Goal: Book appointment/travel/reservation

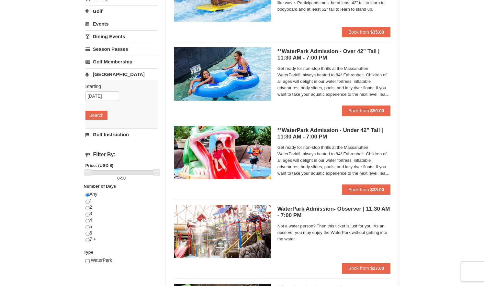
scroll to position [75, 0]
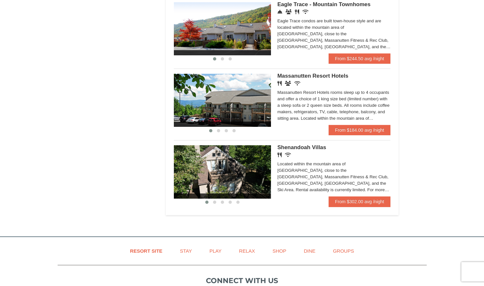
scroll to position [366, 0]
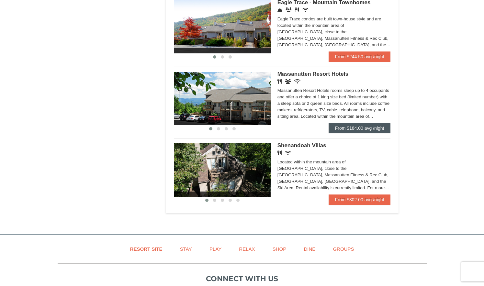
click at [361, 125] on link "From $184.00 avg /night" at bounding box center [360, 128] width 62 height 10
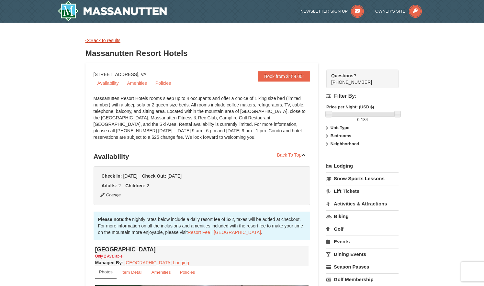
click at [113, 40] on link "<<Back to results" at bounding box center [103, 40] width 35 height 5
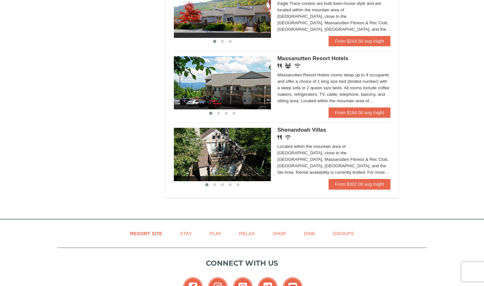
scroll to position [372, 0]
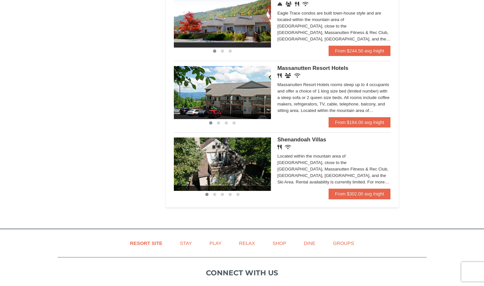
click at [230, 82] on img at bounding box center [222, 92] width 97 height 53
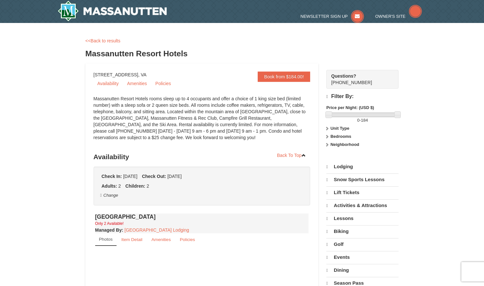
select select "10"
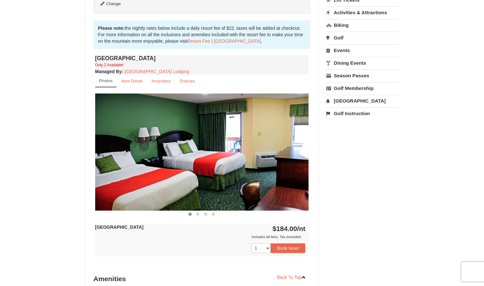
scroll to position [191, 0]
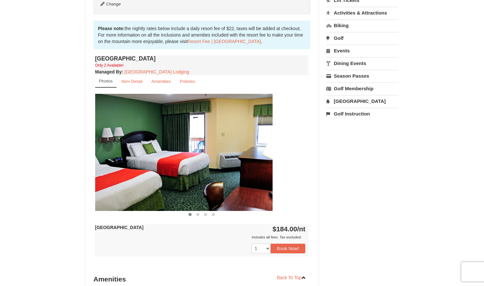
drag, startPoint x: 288, startPoint y: 137, endPoint x: 252, endPoint y: 129, distance: 37.2
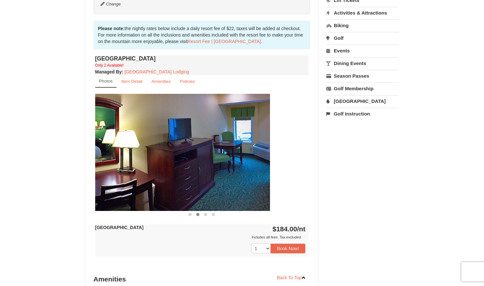
drag, startPoint x: 243, startPoint y: 158, endPoint x: 204, endPoint y: 157, distance: 38.9
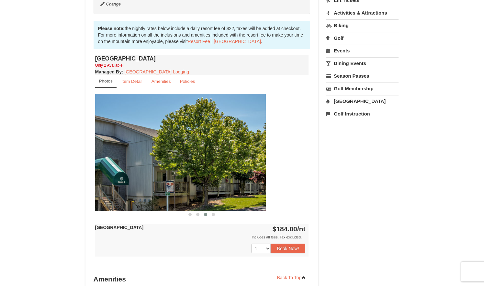
drag, startPoint x: 200, startPoint y: 157, endPoint x: 157, endPoint y: 158, distance: 43.1
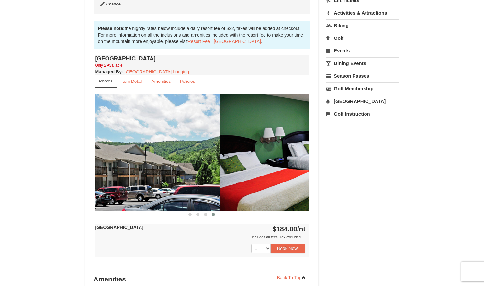
drag, startPoint x: 155, startPoint y: 158, endPoint x: 66, endPoint y: 157, distance: 88.8
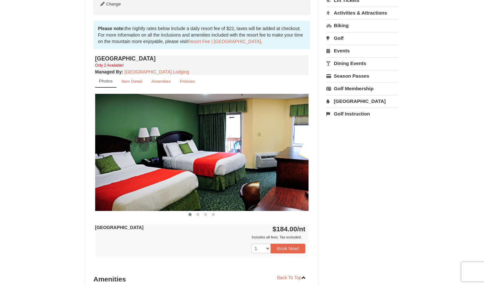
click at [362, 169] on div "Book from $184.00! 1822 Resort Drive, Massanutten, VA Availability Amenities Po…" at bounding box center [243, 132] width 314 height 521
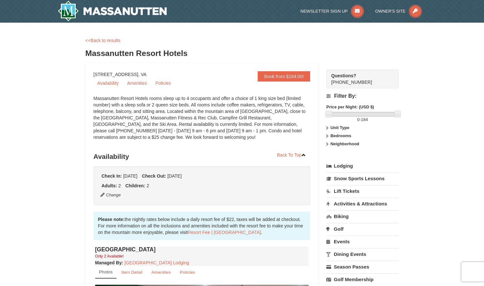
scroll to position [0, 0]
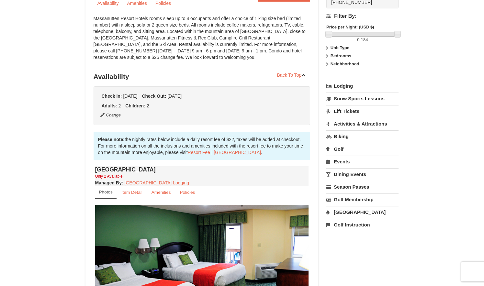
scroll to position [57, 0]
